Goal: Use online tool/utility: Utilize a website feature to perform a specific function

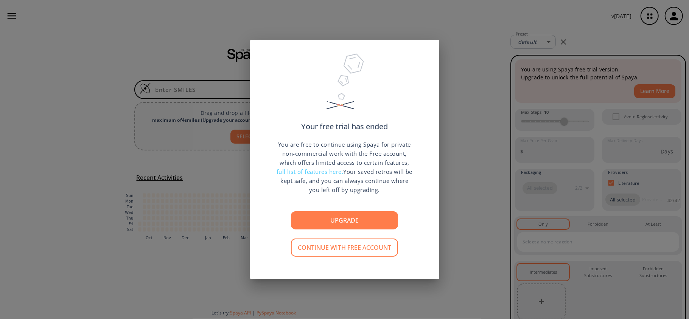
click at [206, 209] on div "Your free trial has ended You are free to continue using Spaya for private non-…" at bounding box center [344, 159] width 689 height 319
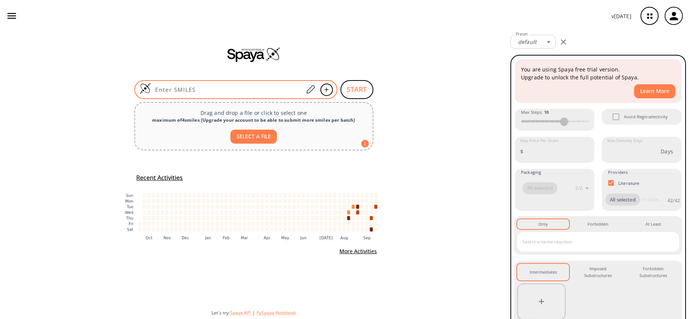
click at [272, 83] on div at bounding box center [235, 89] width 203 height 19
paste input "OC1=C(O)C(CC(C)(C)C1)=O"
type input "OC1=C(O)C(CC(C)(C)C1)=O"
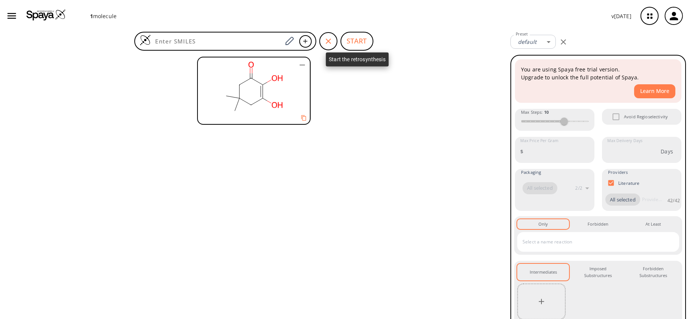
click at [350, 38] on button "START" at bounding box center [356, 41] width 33 height 19
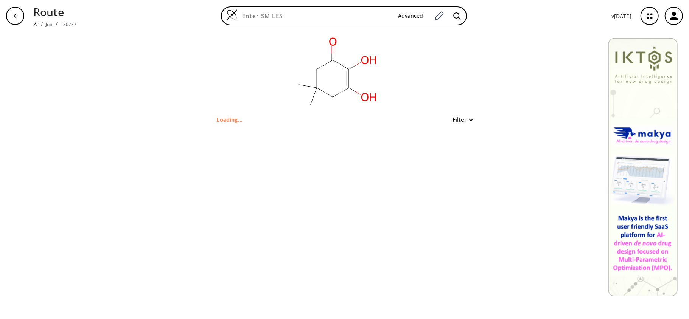
type input "OC1=C(O)C(CC(C)(C)C1)=O"
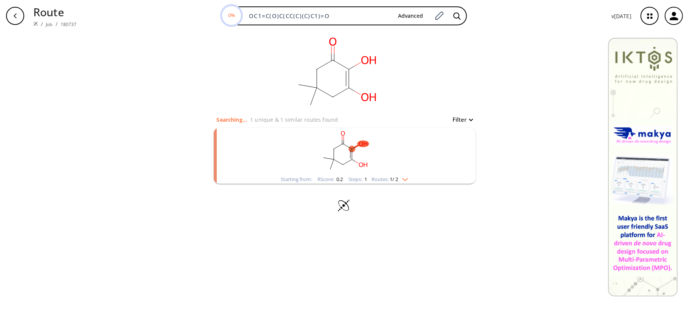
click at [328, 168] on ellipse "clusters" at bounding box center [330, 169] width 6 height 6
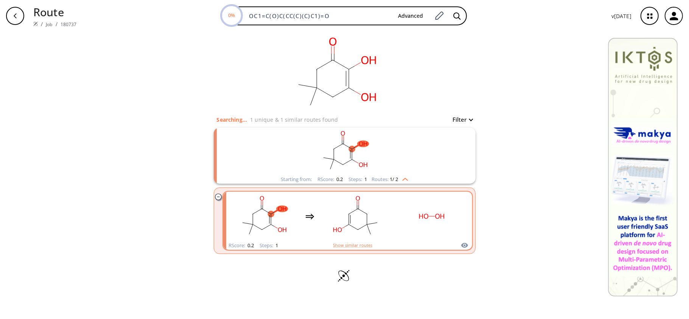
click at [334, 228] on ellipse "clusters" at bounding box center [337, 230] width 12 height 6
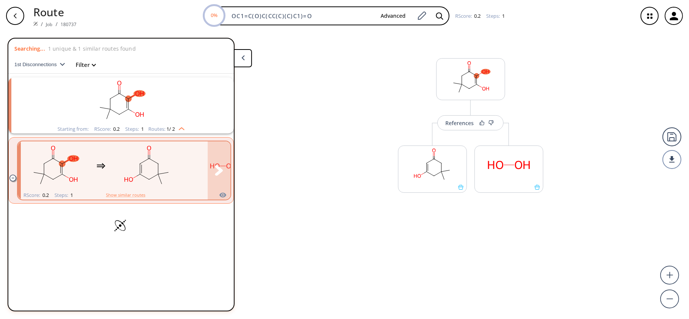
click at [114, 164] on rect "clusters" at bounding box center [147, 166] width 68 height 47
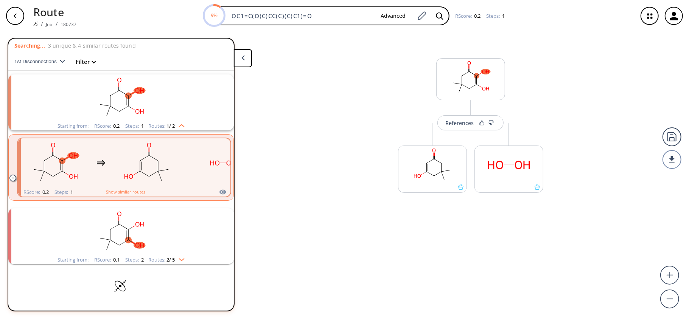
scroll to position [3, 0]
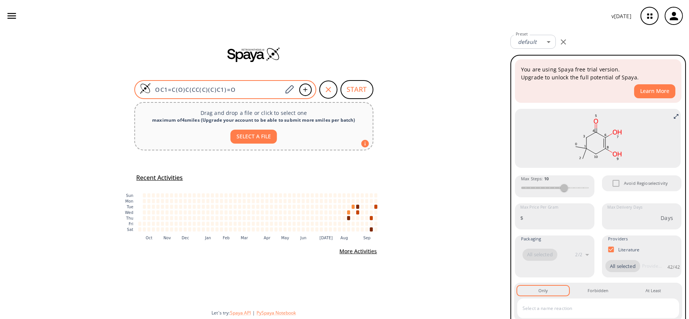
click at [271, 91] on input "OC1=C(O)C(CC(C)(C)C1)=O" at bounding box center [217, 90] width 132 height 8
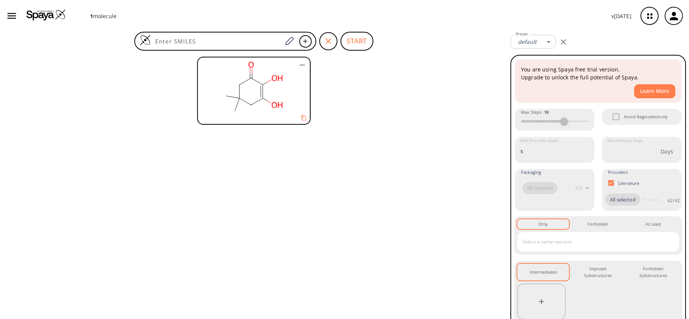
click at [268, 94] on rect at bounding box center [253, 87] width 111 height 61
click at [269, 32] on div at bounding box center [225, 41] width 182 height 19
click at [273, 37] on div at bounding box center [225, 41] width 182 height 19
click at [332, 53] on div "START" at bounding box center [253, 175] width 507 height 287
click at [259, 73] on rect at bounding box center [253, 87] width 111 height 61
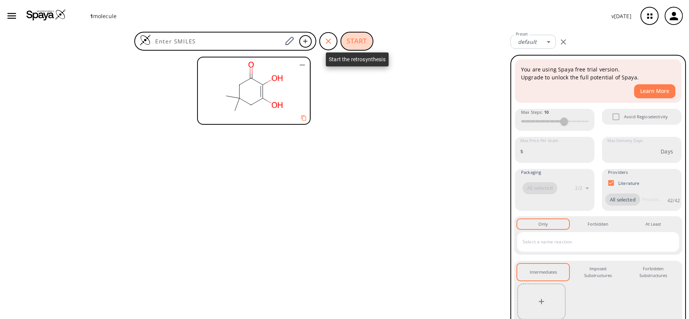
click at [344, 38] on button "START" at bounding box center [356, 41] width 33 height 19
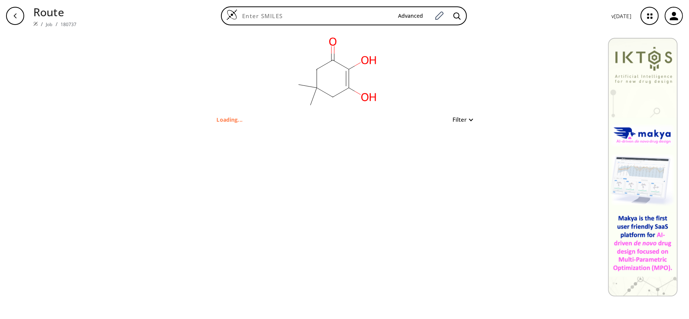
type input "OC1=C(O)C(CC(C)(C)C1)=O"
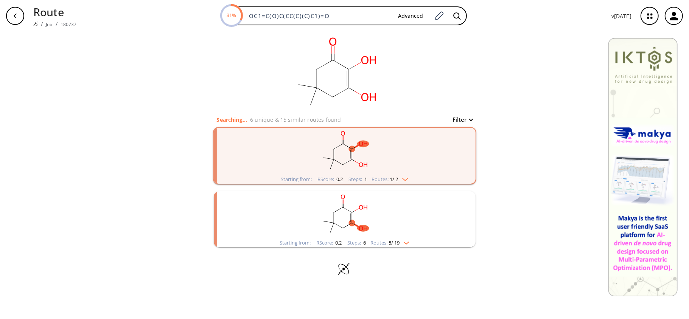
click at [356, 225] on icon "clusters" at bounding box center [356, 225] width 10 height 7
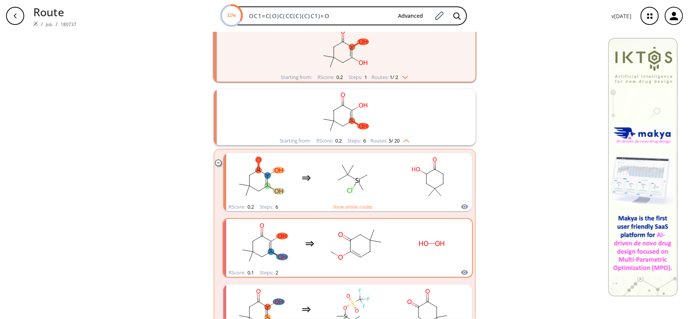
scroll to position [153, 0]
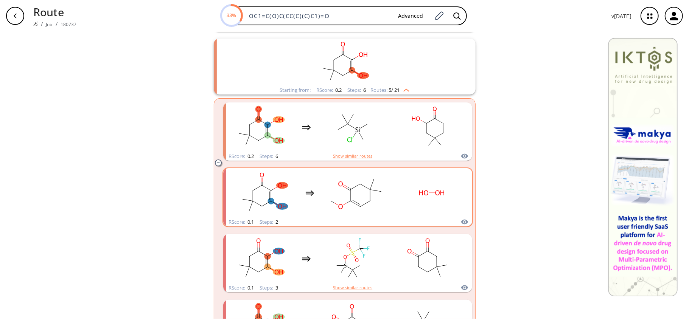
click at [398, 206] on rect "clusters" at bounding box center [432, 192] width 68 height 47
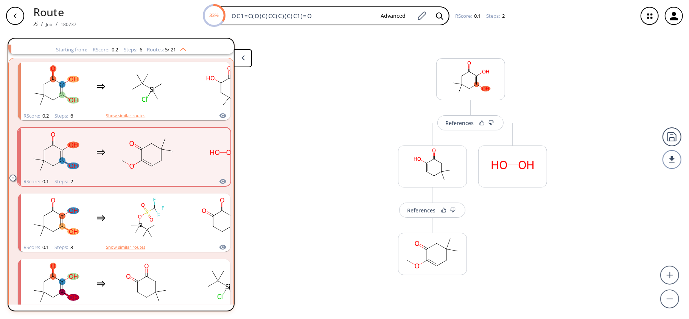
scroll to position [144, 0]
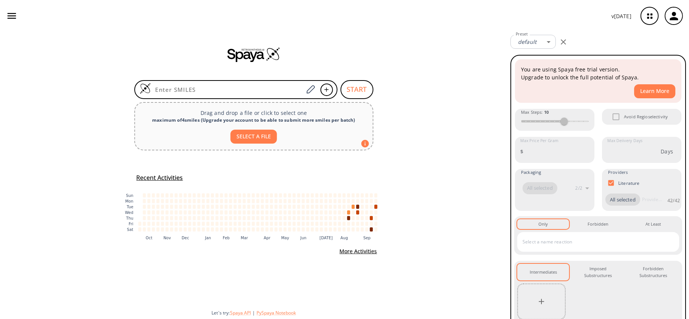
click at [224, 82] on div at bounding box center [235, 89] width 203 height 19
paste input "OC(C1=CC2=CN=C(NC3=NC=C(N4CCN(C(OC(C)(C)C)=O)CC4)C=C3)N=C2N1C5CCCC5)=O"
type input "OC(C1=CC2=CN=C(NC3=NC=C(N4CCN(C(OC(C)(C)C)=O)CC4)C=C3)N=C2N1C5CCCC5)=O"
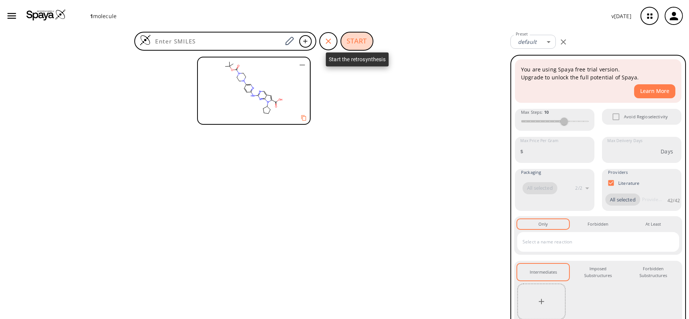
click at [352, 43] on button "START" at bounding box center [356, 41] width 33 height 19
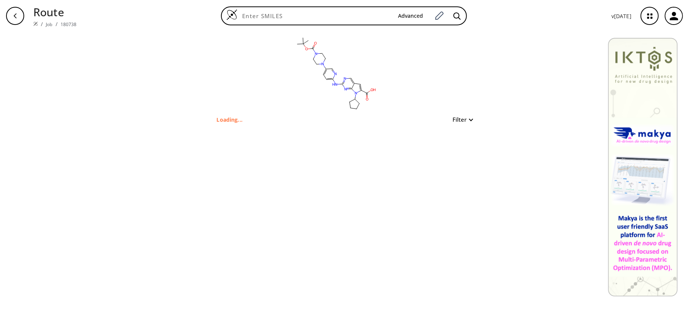
type input "OC(C1=CC2=CN=C(NC3=NC=C(N4CCN(C(OC(C)(C)C)=O)CC4)C=C3)N=C2N1C5CCCC5)=O"
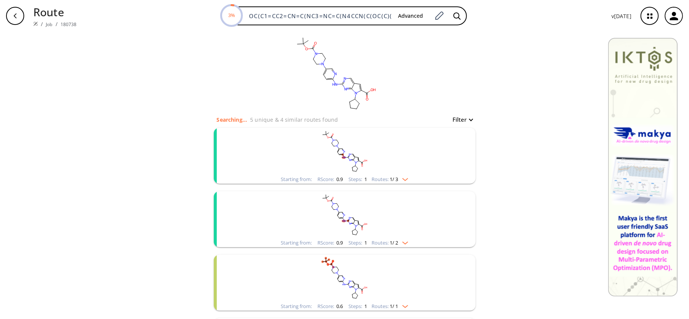
click at [384, 168] on rect "clusters" at bounding box center [344, 151] width 197 height 47
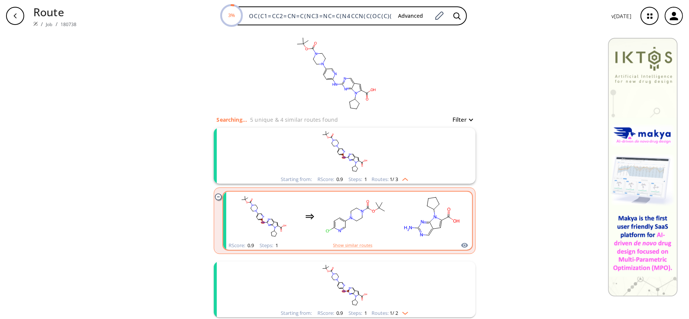
click at [390, 235] on div "clusters" at bounding box center [348, 217] width 236 height 50
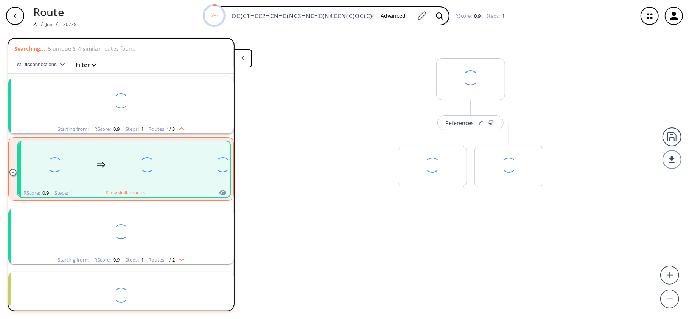
scroll to position [17, 0]
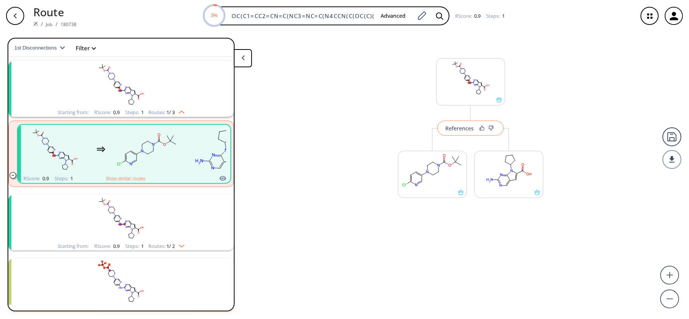
click at [474, 134] on button "References" at bounding box center [470, 128] width 66 height 15
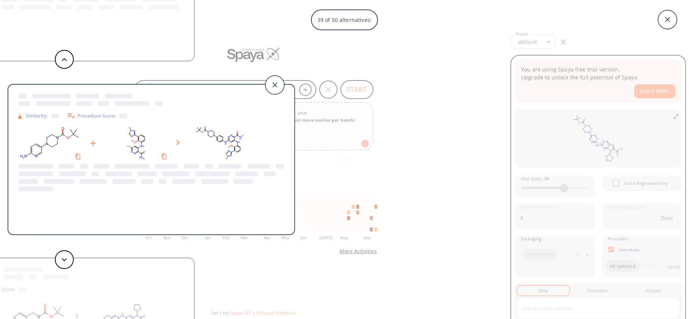
click at [345, 87] on div "39 of 50 alternatives: Similarity: Procedure Score: Similarity: Procedure Score…" at bounding box center [344, 159] width 689 height 319
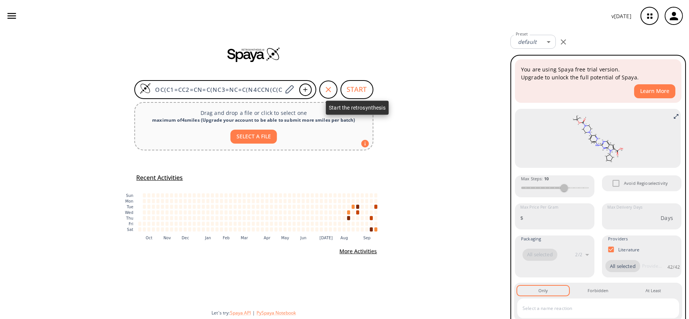
click at [345, 91] on button "START" at bounding box center [356, 89] width 33 height 19
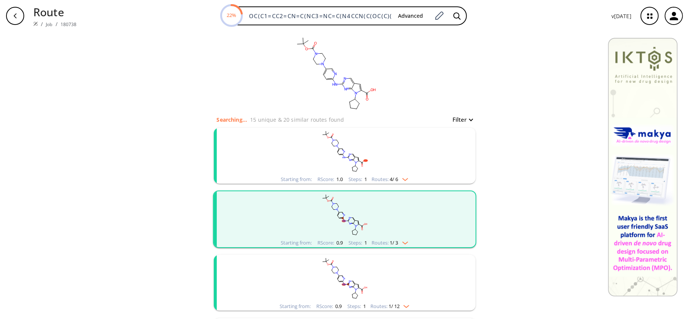
click at [395, 232] on rect "clusters" at bounding box center [344, 214] width 197 height 47
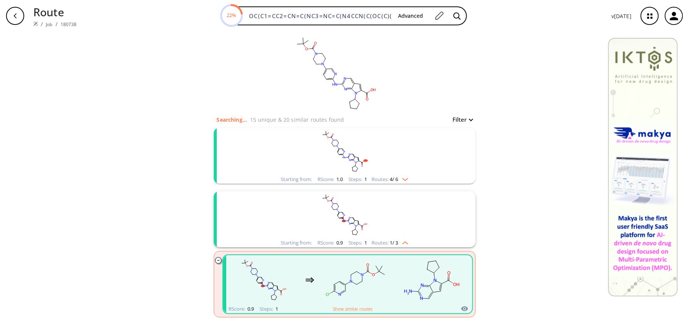
click at [372, 148] on rect "clusters" at bounding box center [344, 151] width 197 height 47
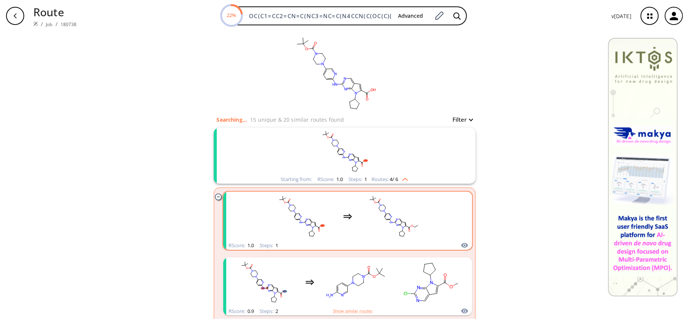
click at [389, 228] on rect "clusters" at bounding box center [394, 216] width 68 height 47
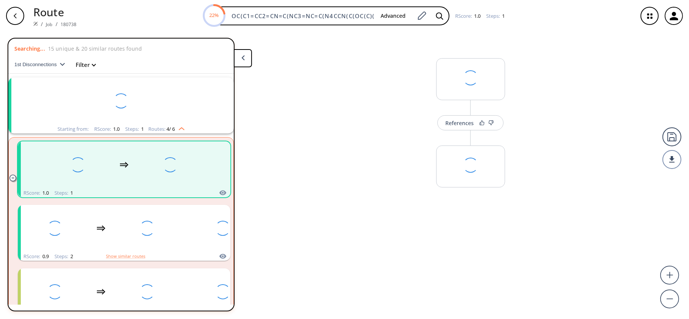
scroll to position [17, 0]
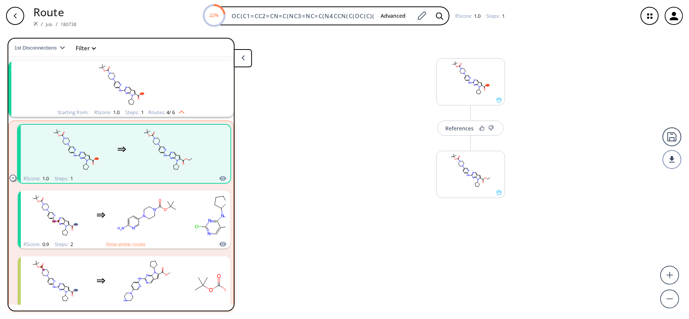
click at [461, 137] on div "More routes from here" at bounding box center [470, 170] width 76 height 85
click at [466, 128] on div "References" at bounding box center [459, 128] width 28 height 5
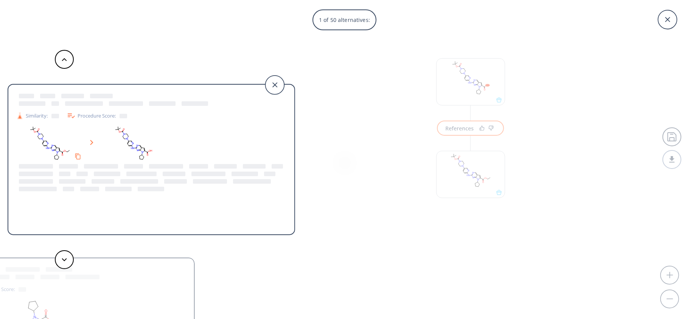
click at [76, 156] on icon "Copy to clipboard" at bounding box center [77, 157] width 5 height 6
click at [453, 132] on div "1 of 50 alternatives: Similarity: Procedure Score: Similarity: Procedure Score:…" at bounding box center [344, 159] width 689 height 319
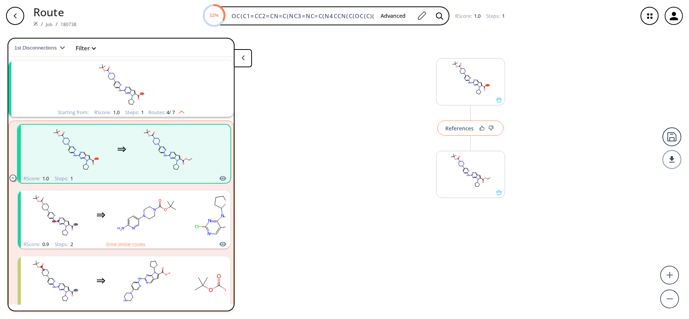
click at [447, 132] on button "References" at bounding box center [470, 128] width 66 height 15
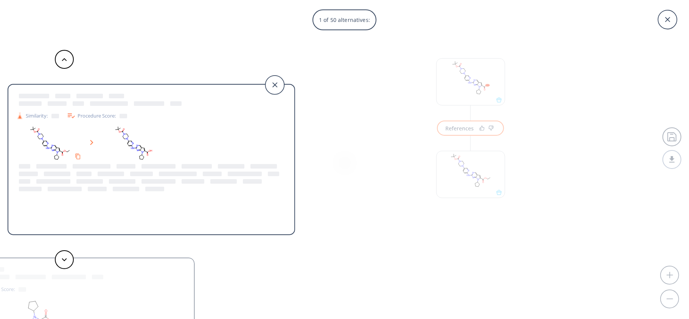
click at [104, 113] on div "Procedure Score:" at bounding box center [97, 115] width 61 height 9
click at [389, 186] on div "49 of 50 alternatives: Similarity: Procedure Score: Similarity: Procedure Score…" at bounding box center [344, 159] width 689 height 319
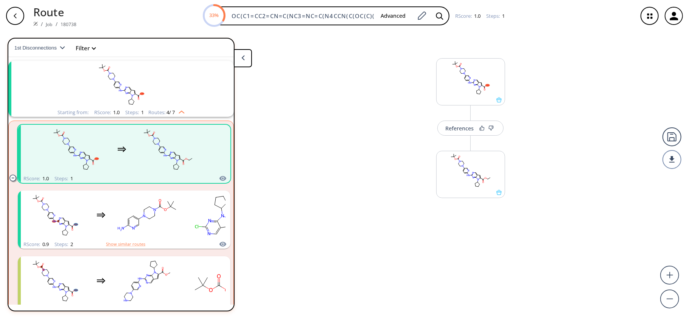
click at [455, 136] on div "More routes from here" at bounding box center [470, 170] width 76 height 85
click at [158, 162] on rect "clusters" at bounding box center [168, 149] width 68 height 47
click at [148, 148] on rect "clusters" at bounding box center [168, 149] width 68 height 47
click at [325, 145] on div "References More routes from here" at bounding box center [344, 172] width 689 height 281
click at [168, 147] on rect "clusters" at bounding box center [168, 149] width 68 height 47
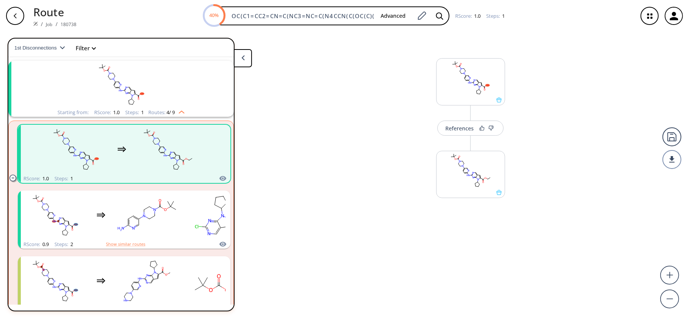
click at [158, 177] on div "RScore : 1.0 Steps : 1" at bounding box center [124, 178] width 213 height 9
click at [129, 156] on div "clusters" at bounding box center [122, 150] width 160 height 50
click at [326, 113] on div "References More routes from here" at bounding box center [344, 172] width 689 height 281
click at [200, 135] on rect "clusters" at bounding box center [168, 149] width 68 height 47
click at [291, 110] on div "References More routes from here" at bounding box center [344, 172] width 689 height 281
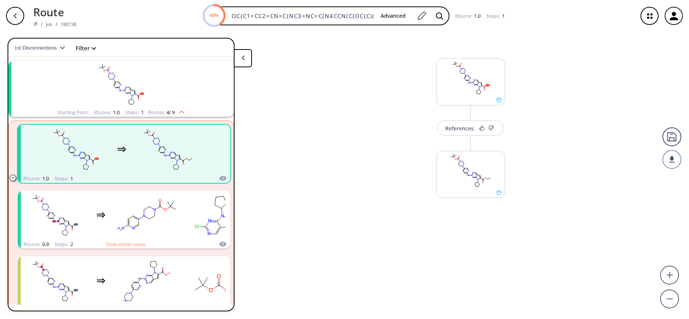
click at [142, 135] on rect "clusters" at bounding box center [168, 149] width 68 height 47
click at [462, 160] on rect at bounding box center [471, 170] width 68 height 39
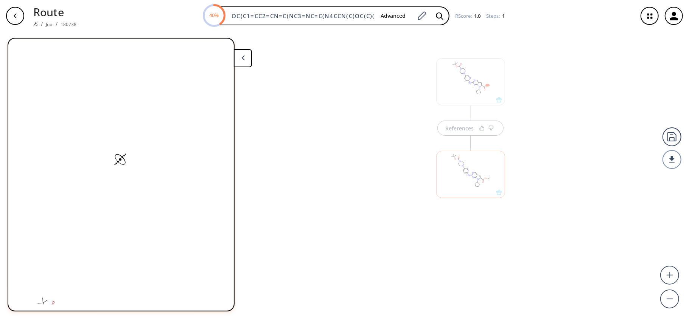
scroll to position [0, 0]
click at [459, 82] on div at bounding box center [470, 81] width 69 height 47
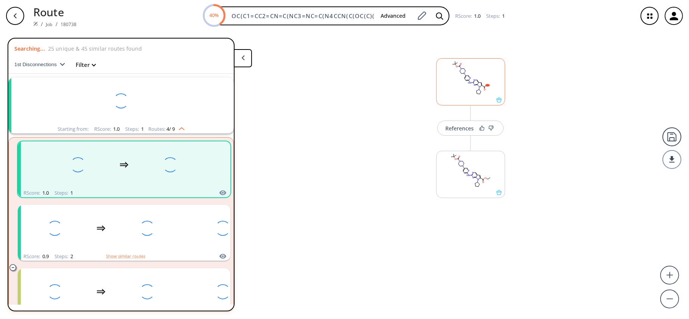
scroll to position [17, 0]
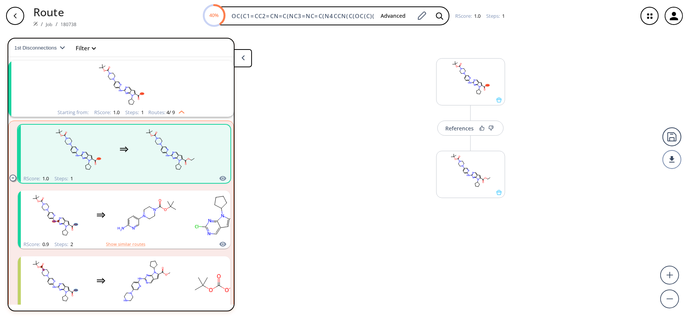
click at [458, 141] on div "More routes from here" at bounding box center [470, 170] width 76 height 85
click at [456, 134] on button "References" at bounding box center [470, 128] width 66 height 15
